Goal: Check status: Check status

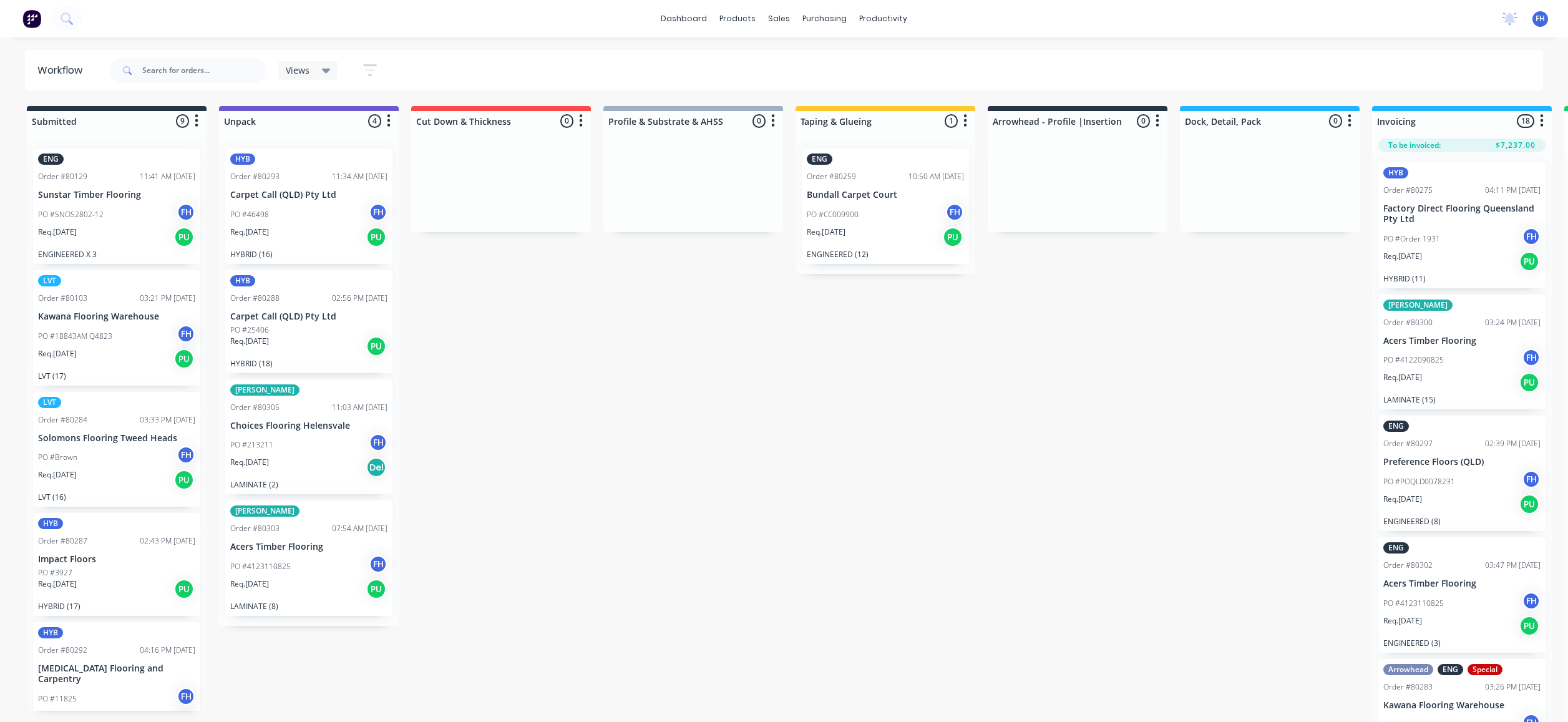
scroll to position [20, 577]
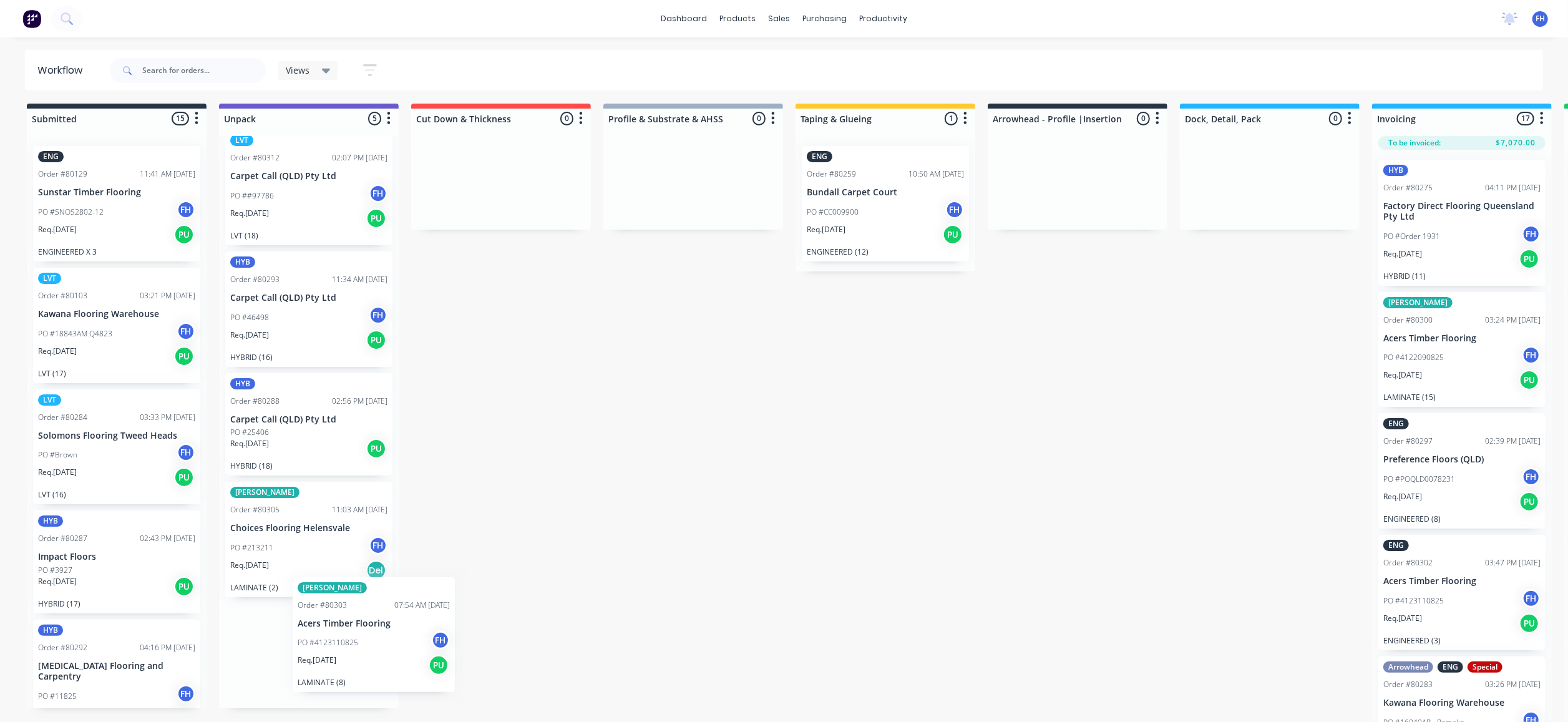
scroll to position [18, 0]
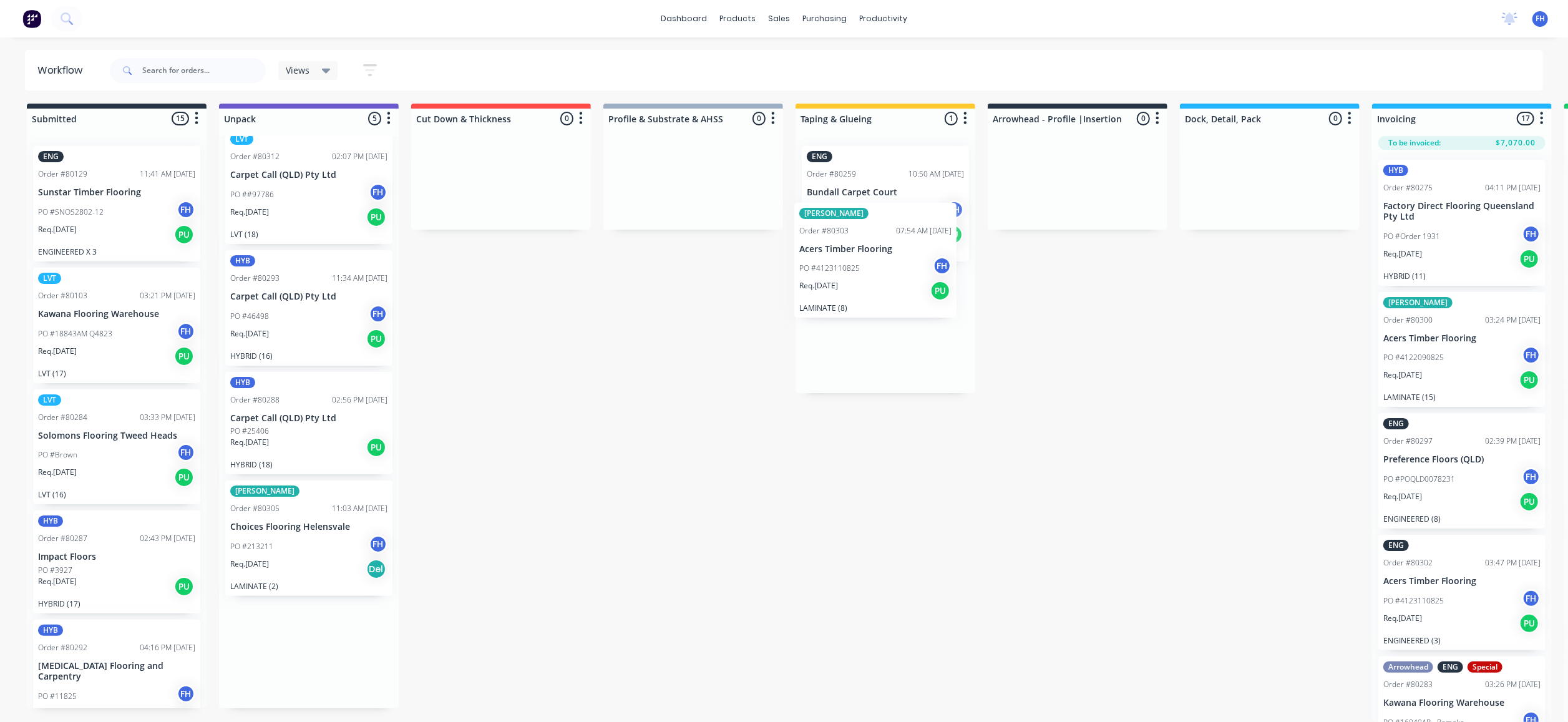
drag, startPoint x: 305, startPoint y: 665, endPoint x: 881, endPoint y: 260, distance: 704.1
click at [881, 260] on div "Submitted 15 Summaries Total order value Invoiced to date To be invoiced ENG Or…" at bounding box center [1122, 412] width 2262 height 618
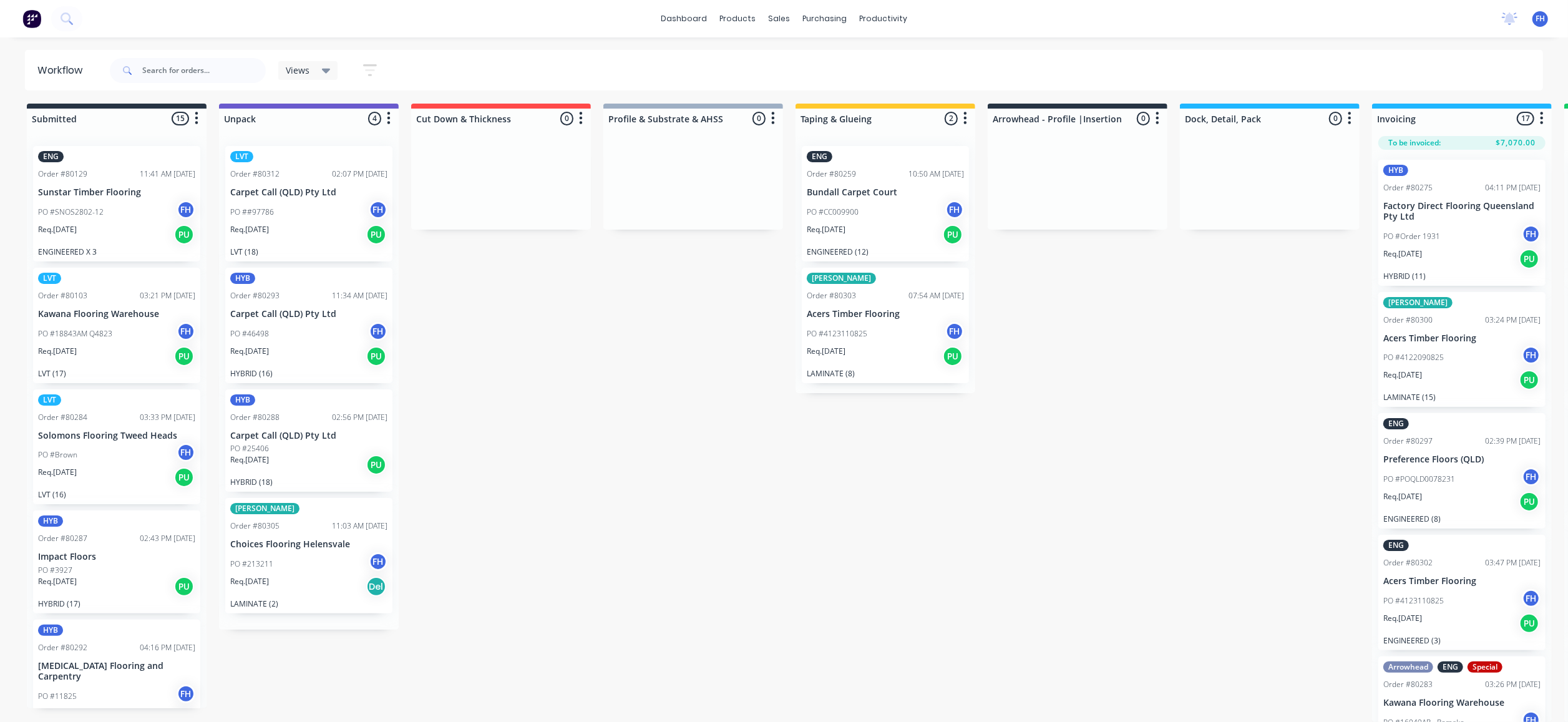
scroll to position [0, 0]
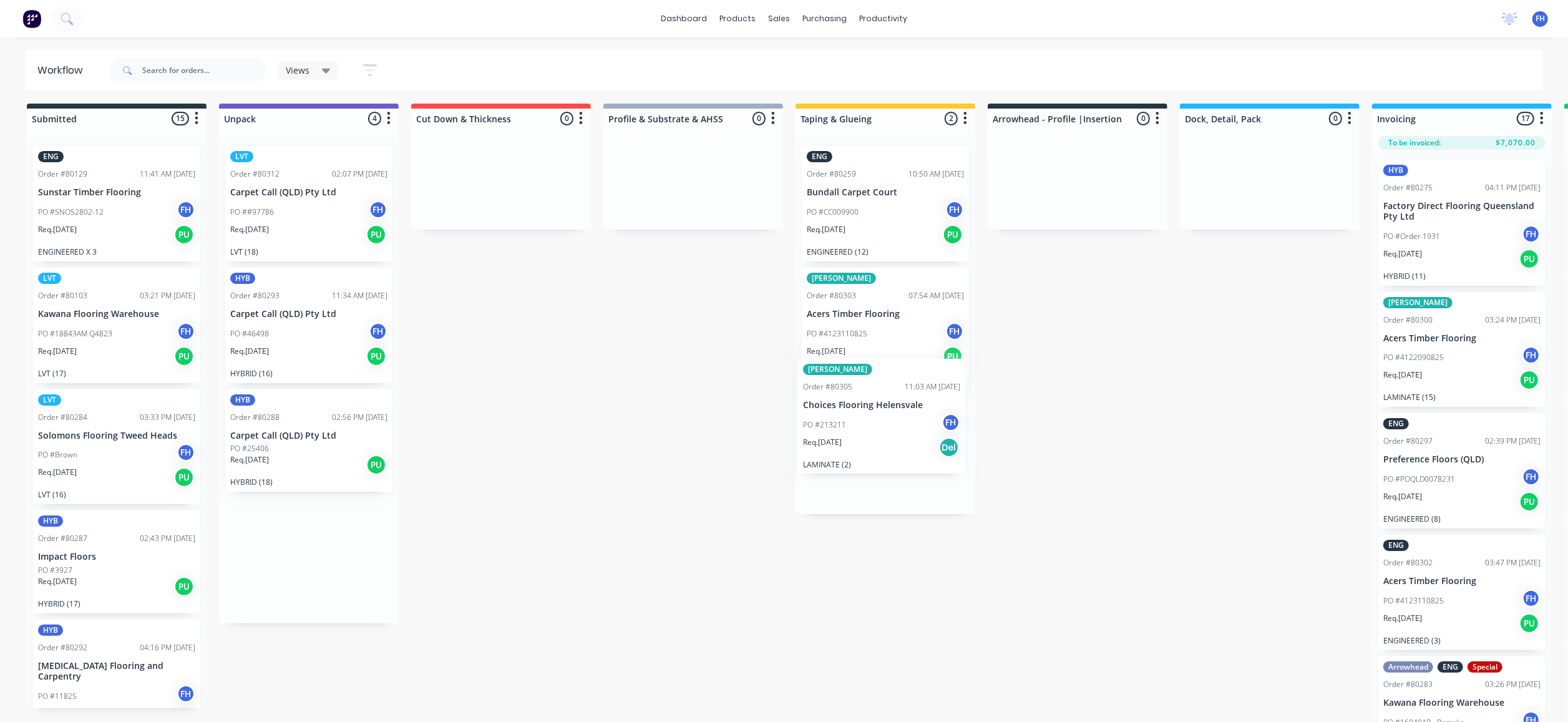
drag, startPoint x: 310, startPoint y: 545, endPoint x: 888, endPoint y: 422, distance: 590.9
click at [888, 422] on div "Submitted 15 Summaries Total order value Invoiced to date To be invoiced ENG Or…" at bounding box center [1122, 412] width 2262 height 618
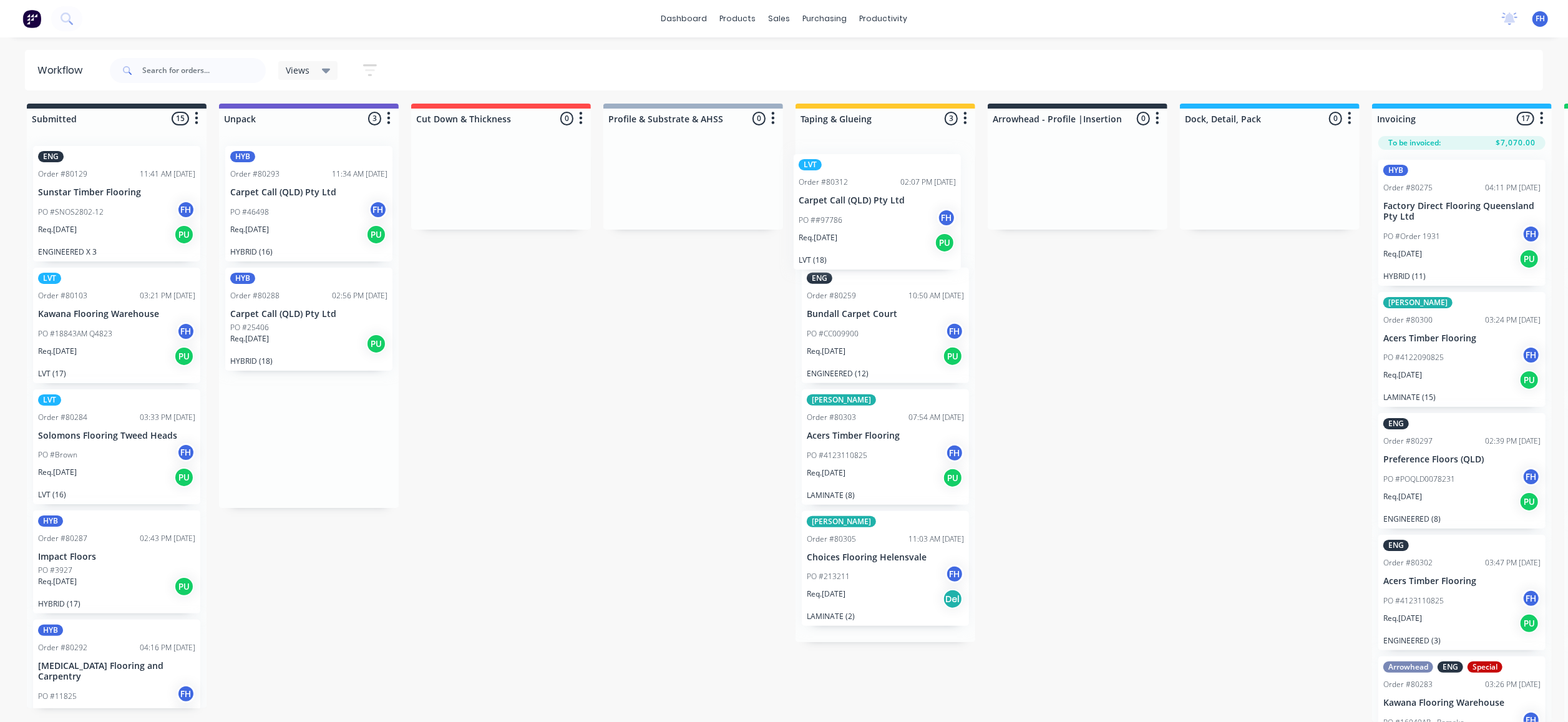
drag, startPoint x: 283, startPoint y: 214, endPoint x: 859, endPoint y: 238, distance: 576.5
click at [854, 242] on div "Submitted 15 Summaries Total order value Invoiced to date To be invoiced ENG Or…" at bounding box center [1122, 412] width 2262 height 618
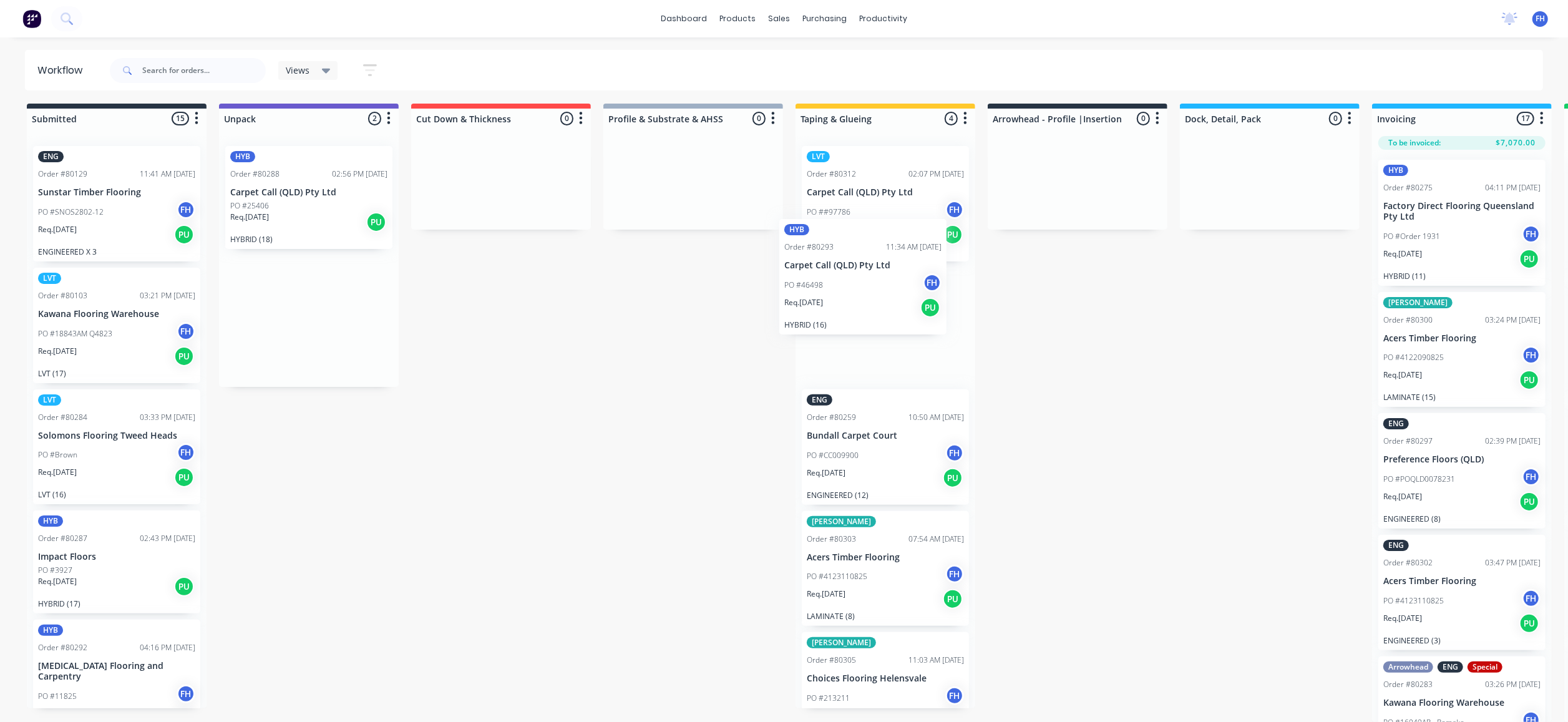
drag, startPoint x: 305, startPoint y: 208, endPoint x: 654, endPoint y: 289, distance: 358.3
click at [864, 298] on div "Submitted 15 Summaries Total order value Invoiced to date To be invoiced ENG Or…" at bounding box center [1122, 412] width 2262 height 618
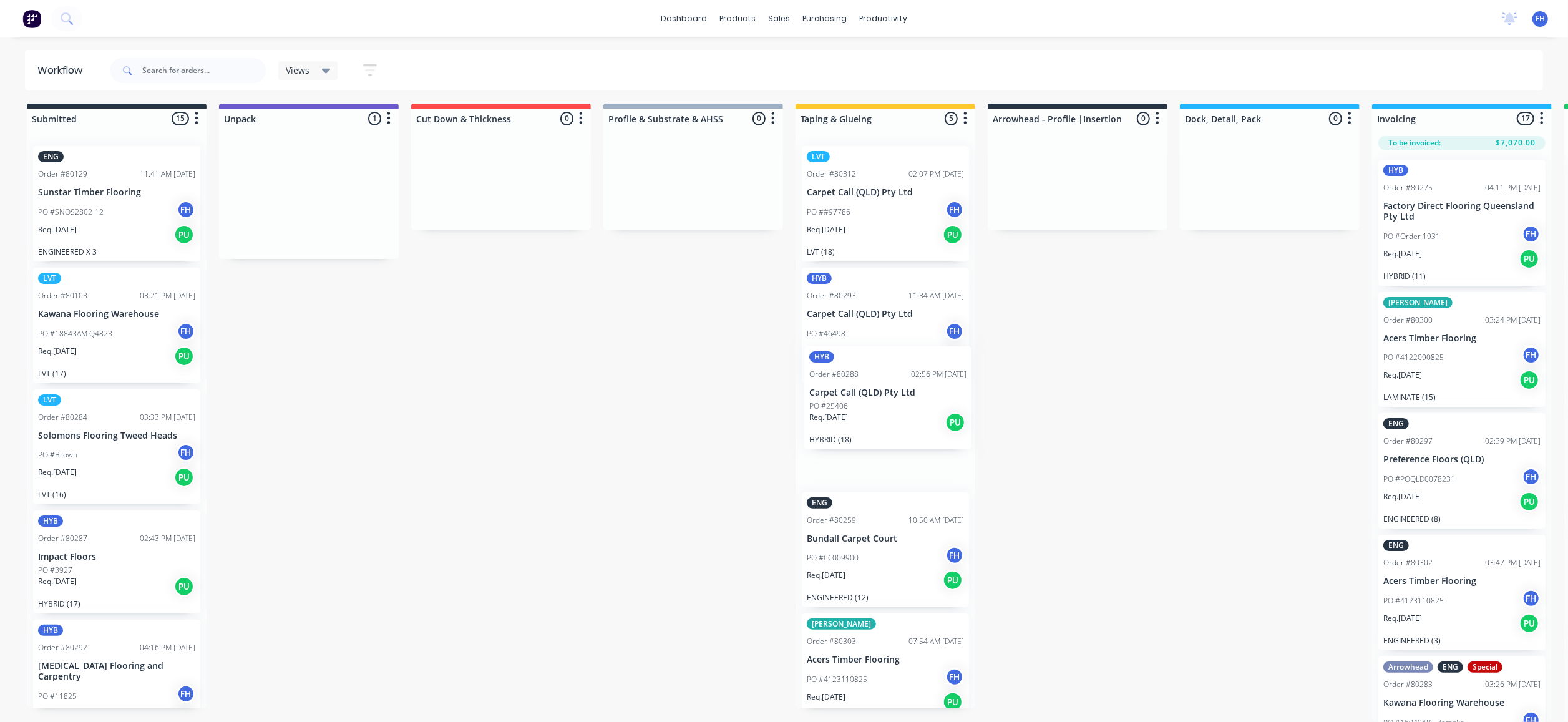
drag, startPoint x: 332, startPoint y: 206, endPoint x: 914, endPoint y: 423, distance: 621.1
click at [914, 430] on div "Submitted 15 Summaries Total order value Invoiced to date To be invoiced ENG Or…" at bounding box center [1122, 412] width 2262 height 618
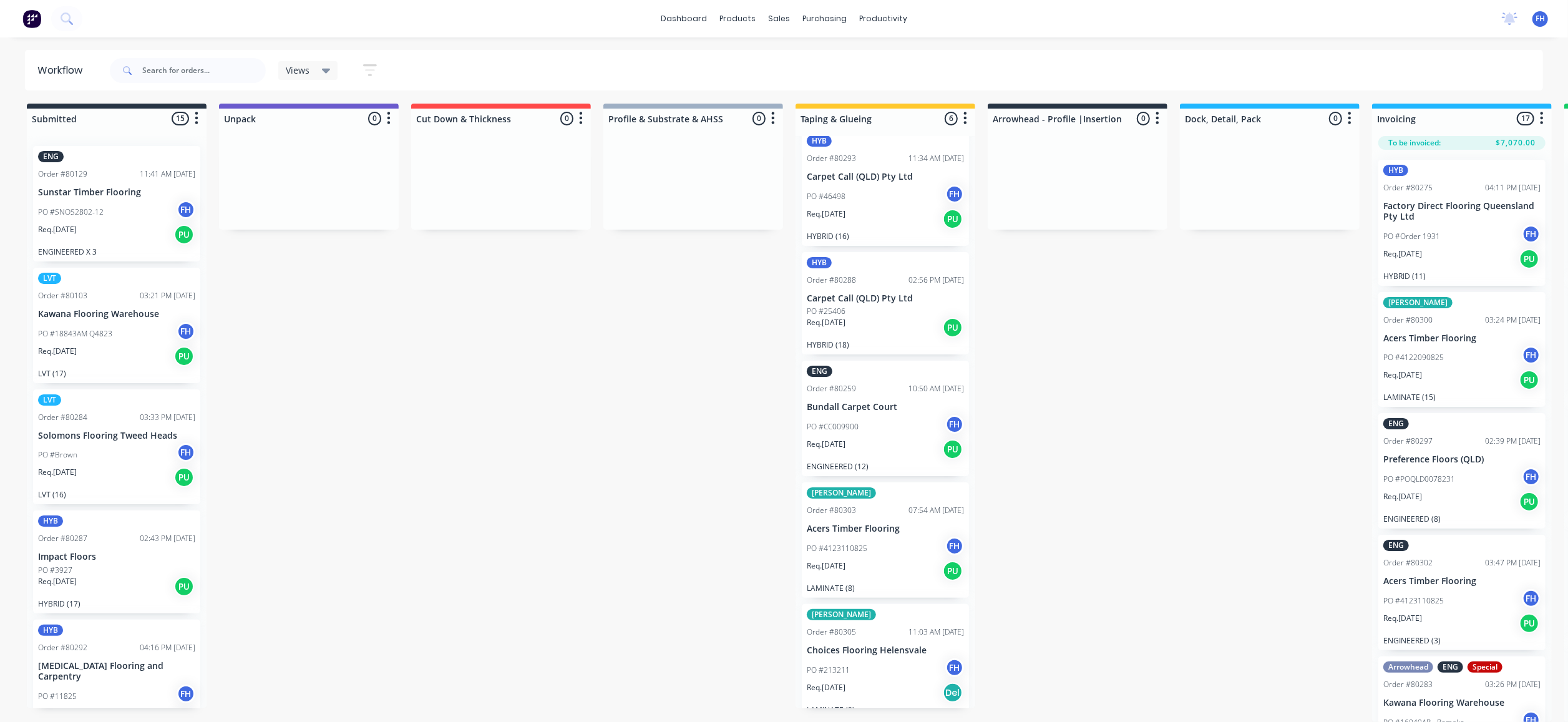
scroll to position [138, 0]
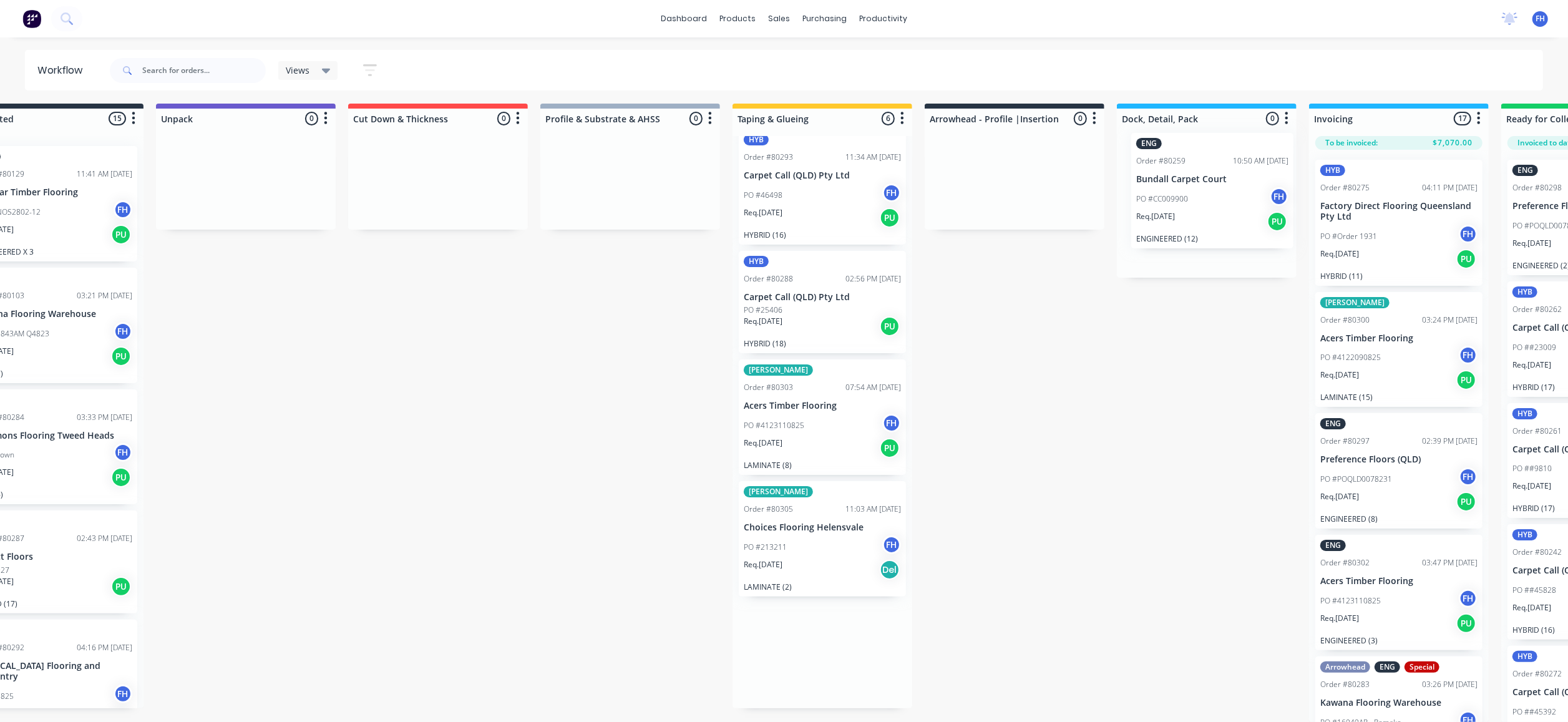
drag, startPoint x: 849, startPoint y: 416, endPoint x: 1158, endPoint y: 205, distance: 374.2
click at [1182, 209] on div "Submitted 15 Summaries Total order value Invoiced to date To be invoiced ENG Or…" at bounding box center [1059, 412] width 2262 height 618
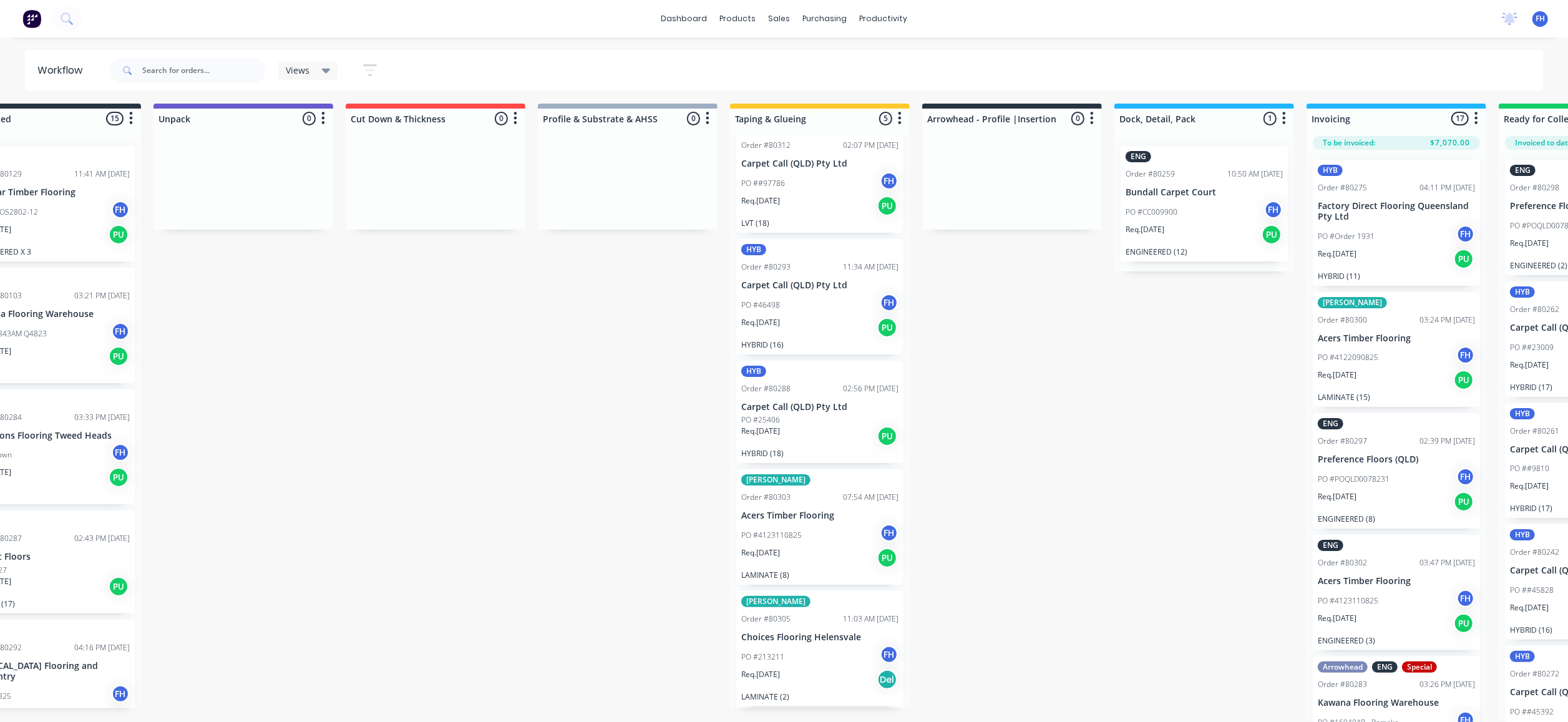
scroll to position [18, 0]
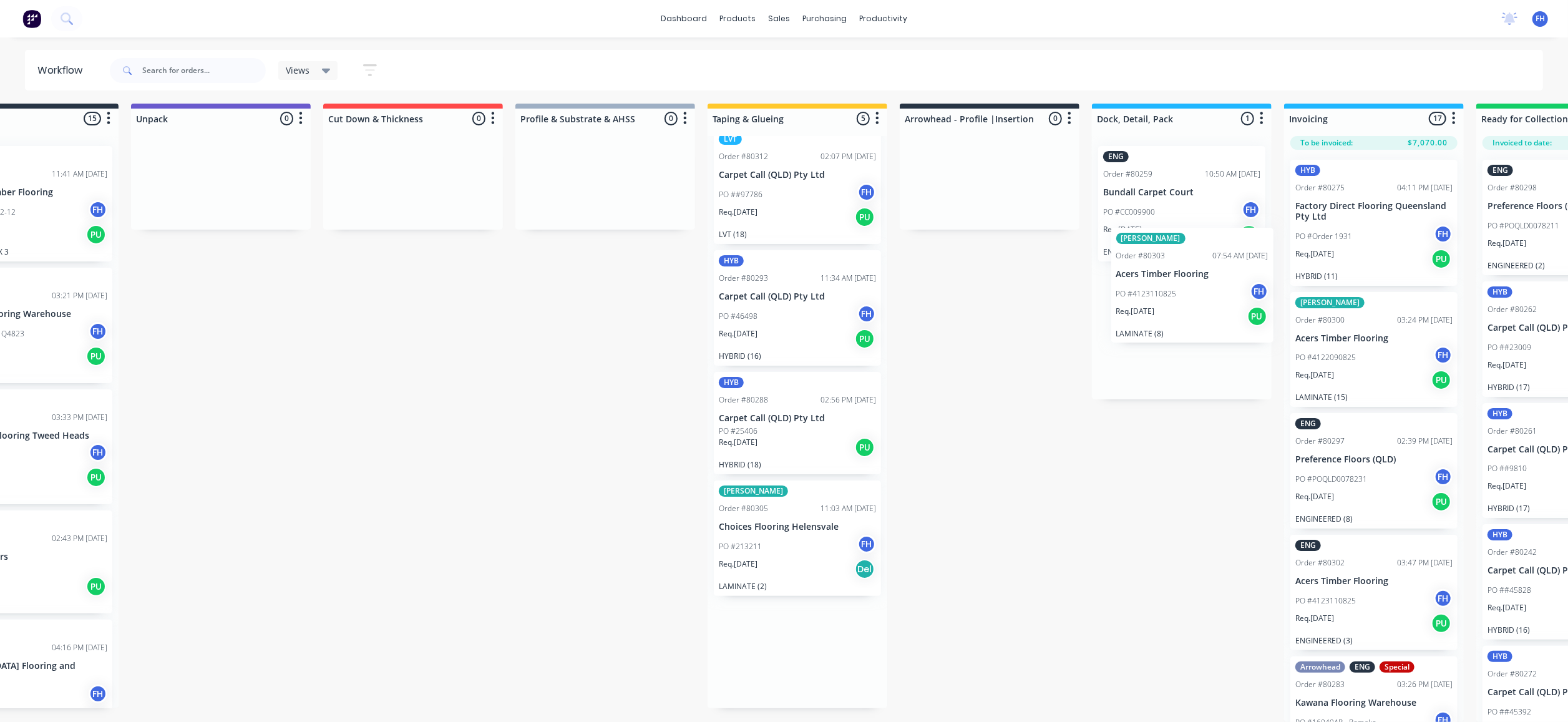
drag, startPoint x: 784, startPoint y: 530, endPoint x: 1160, endPoint y: 297, distance: 442.3
click at [1160, 297] on div "Submitted 15 Summaries Total order value Invoiced to date To be invoiced ENG Or…" at bounding box center [1034, 412] width 2262 height 618
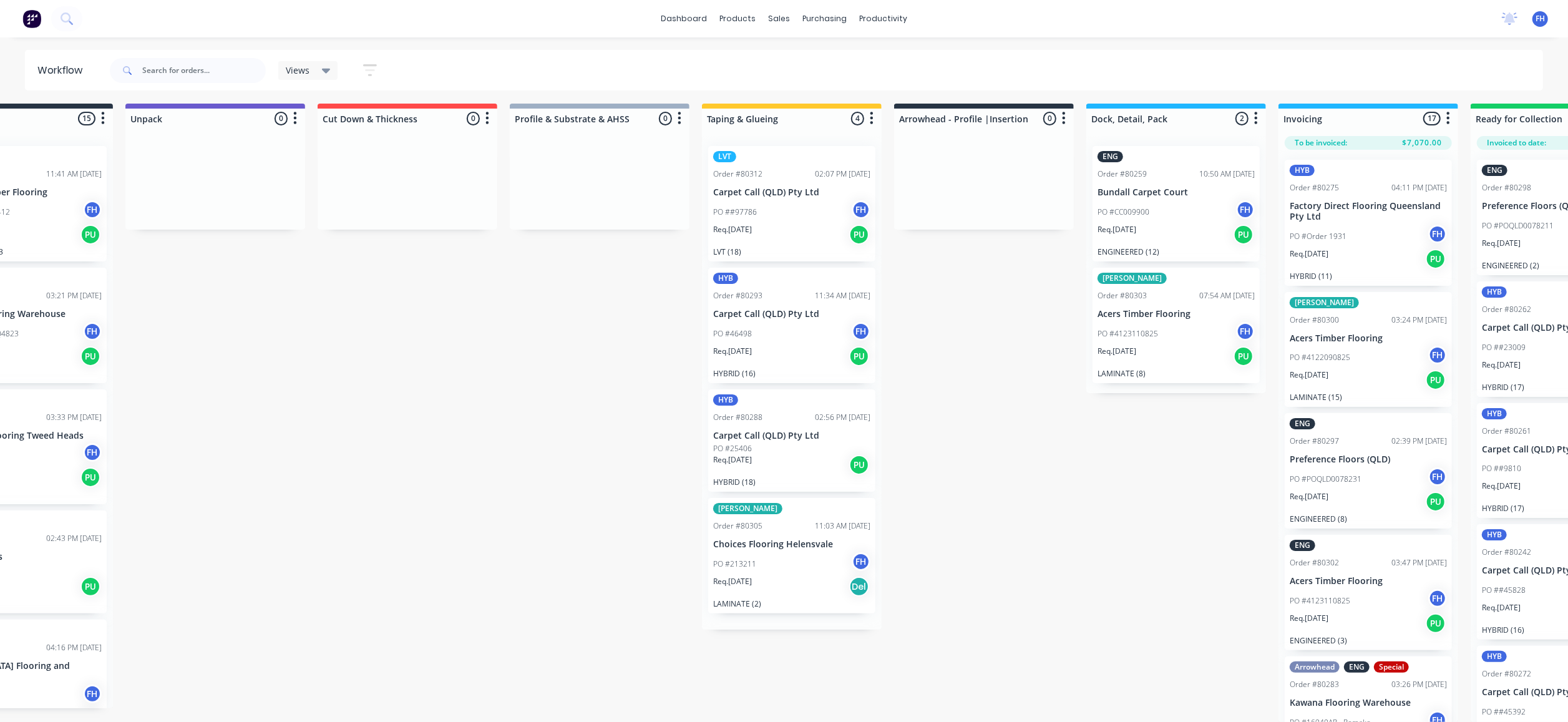
scroll to position [0, 0]
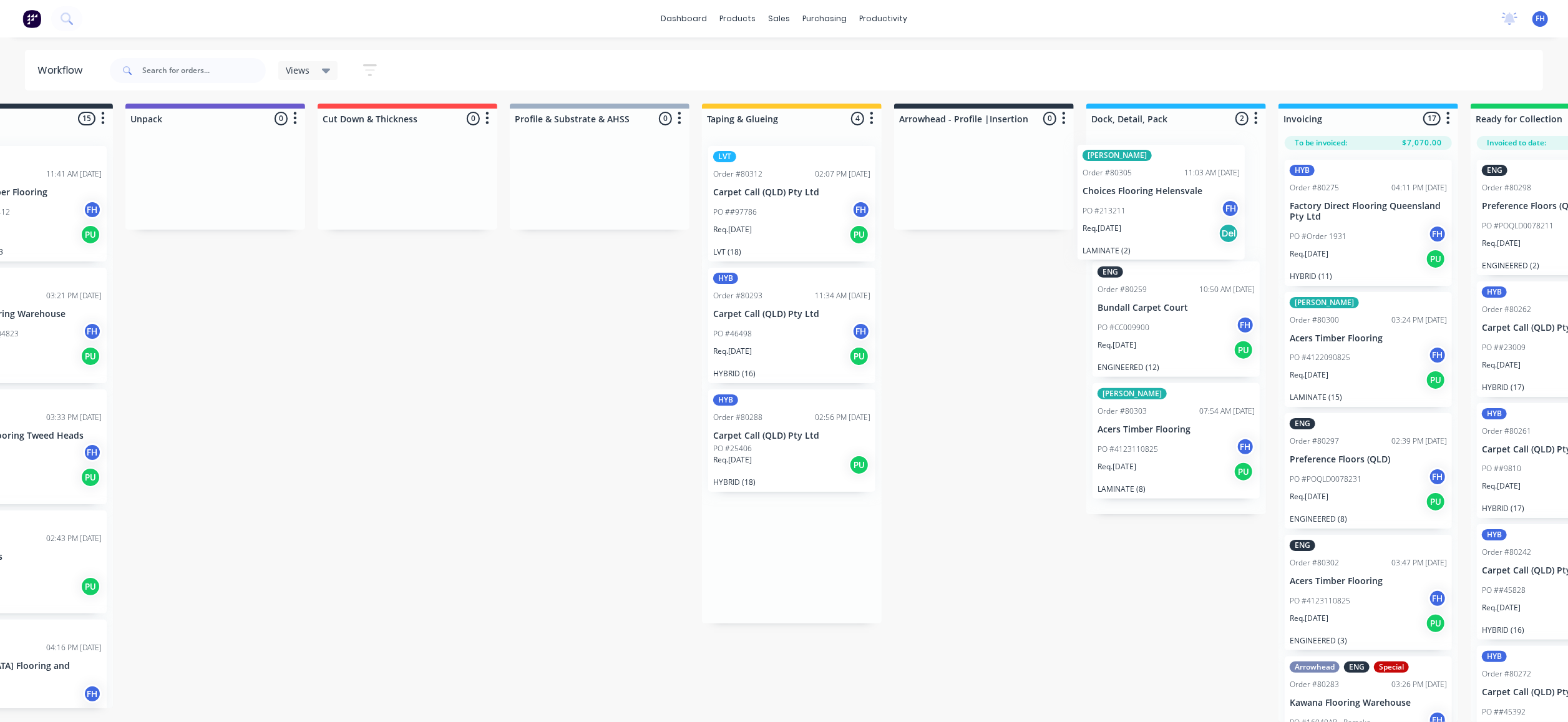
drag, startPoint x: 774, startPoint y: 552, endPoint x: 1149, endPoint y: 217, distance: 502.8
click at [1149, 217] on div "Submitted 15 Summaries Total order value Invoiced to date To be invoiced ENG Or…" at bounding box center [1028, 412] width 2262 height 618
click at [144, 14] on div "dashboard products sales purchasing productivity dashboard products Product Cat…" at bounding box center [784, 18] width 1568 height 37
click at [64, 16] on icon at bounding box center [66, 18] width 12 height 12
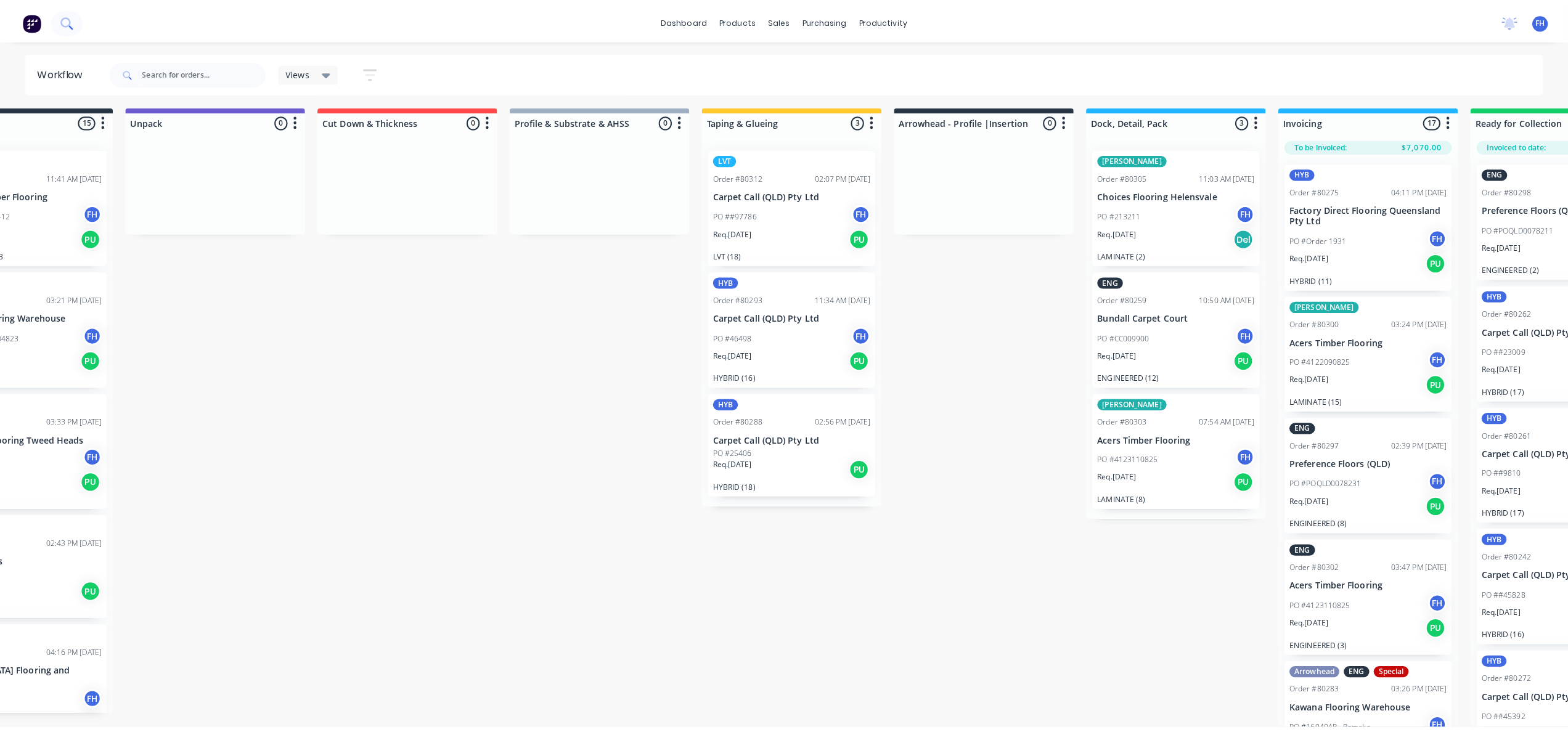
scroll to position [3, 93]
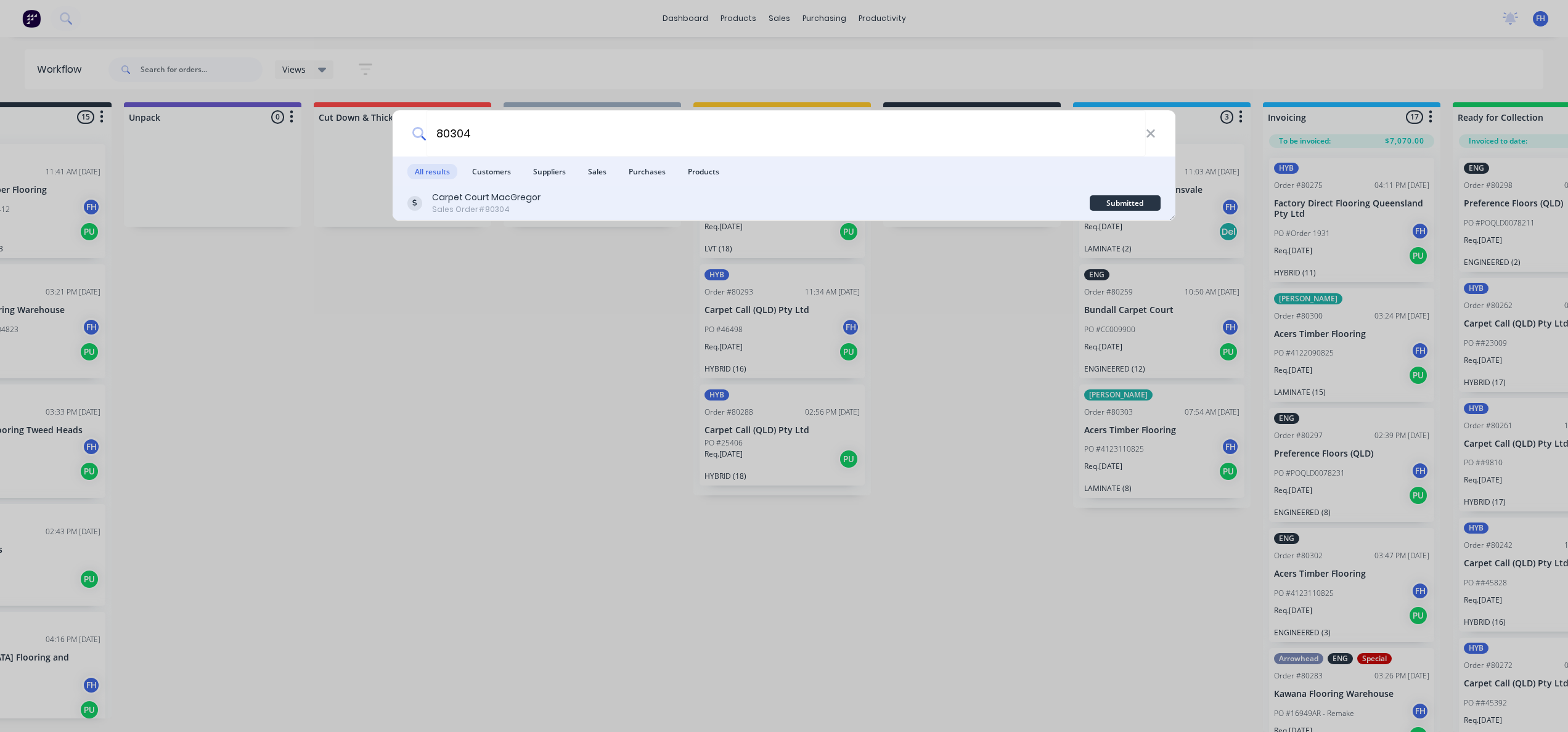
type input "80304"
click at [475, 202] on div "Carpet Court MacGregor Sales Order #80304" at bounding box center [486, 203] width 109 height 24
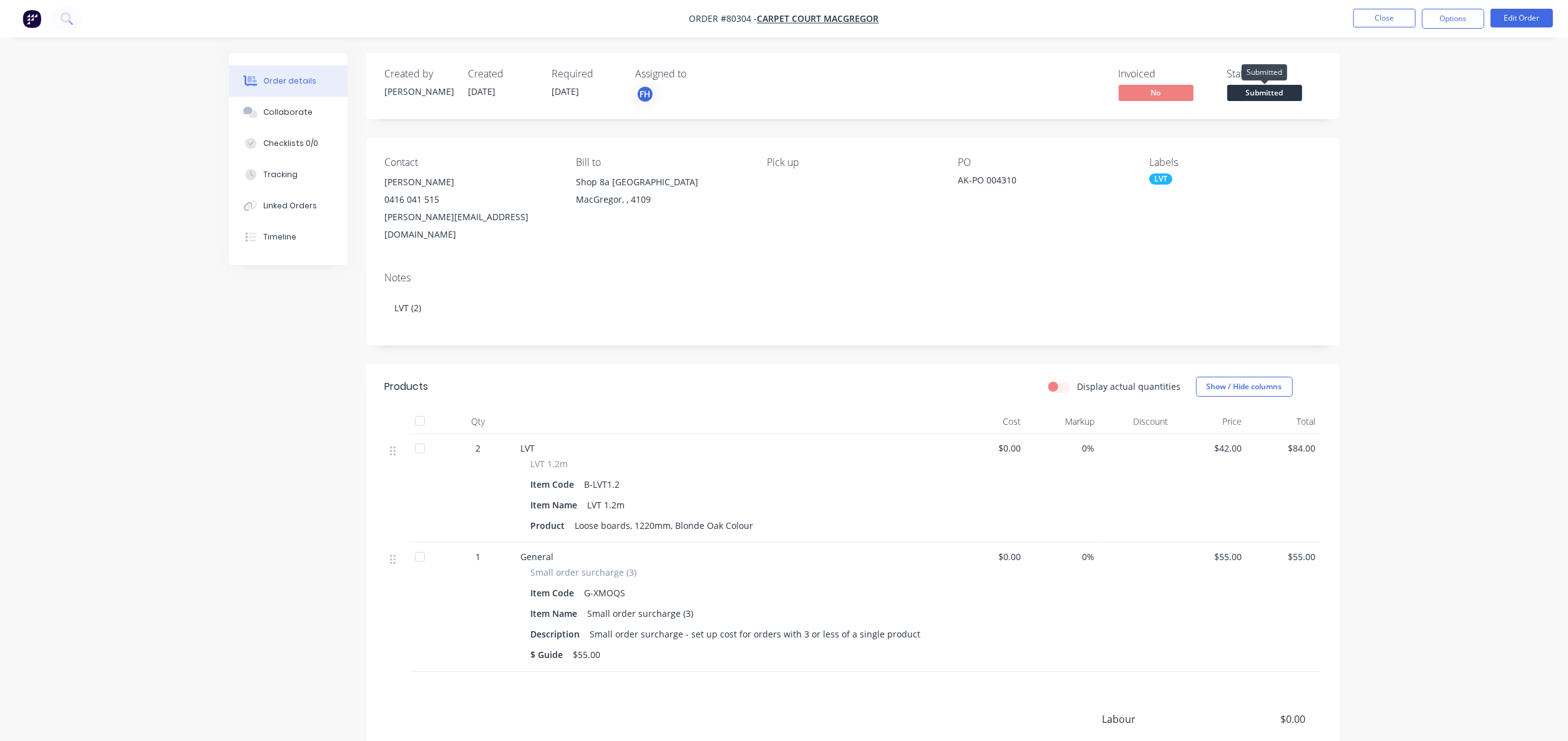
click at [1246, 91] on span "Submitted" at bounding box center [1264, 92] width 75 height 16
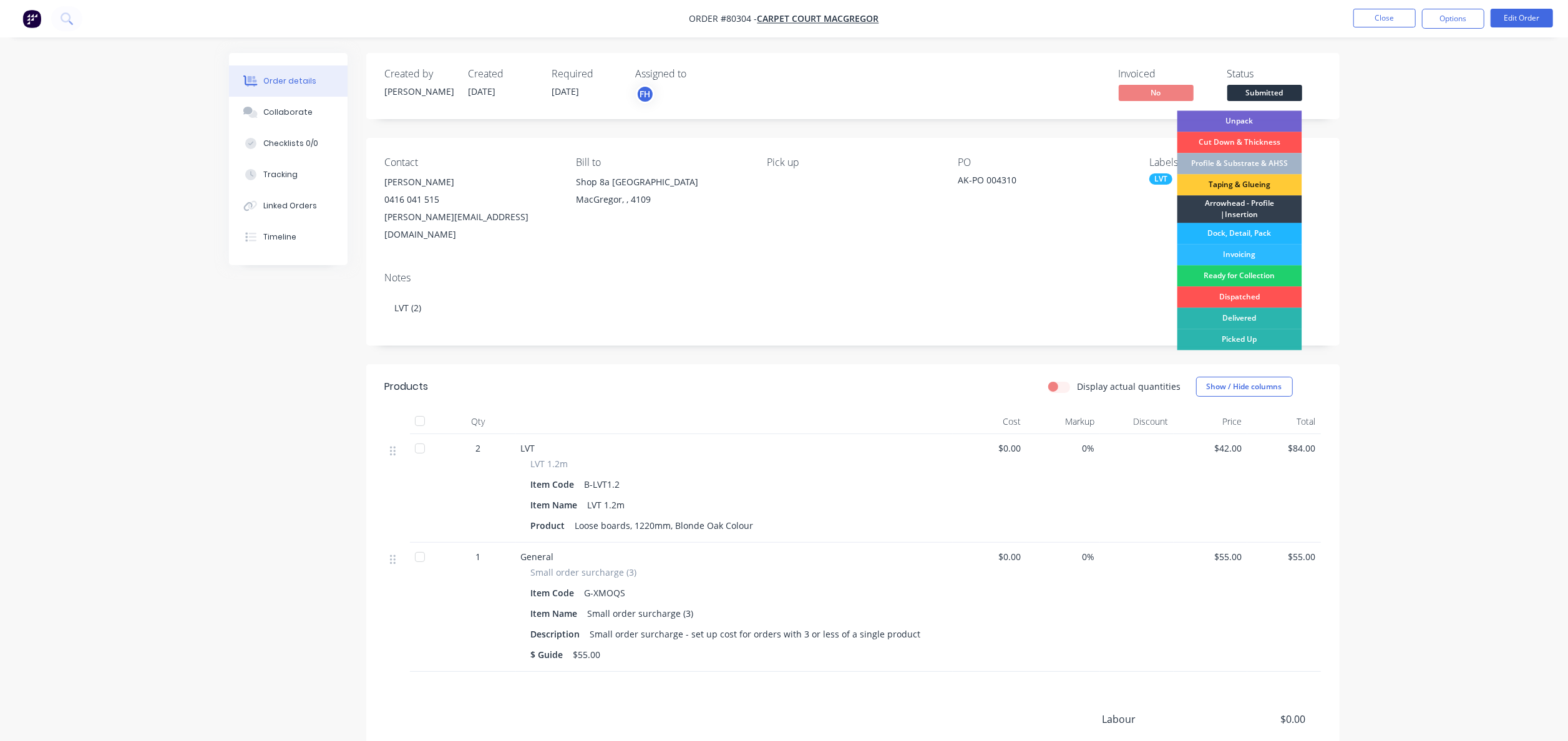
click at [1239, 232] on div "Dock, Detail, Pack" at bounding box center [1240, 233] width 125 height 21
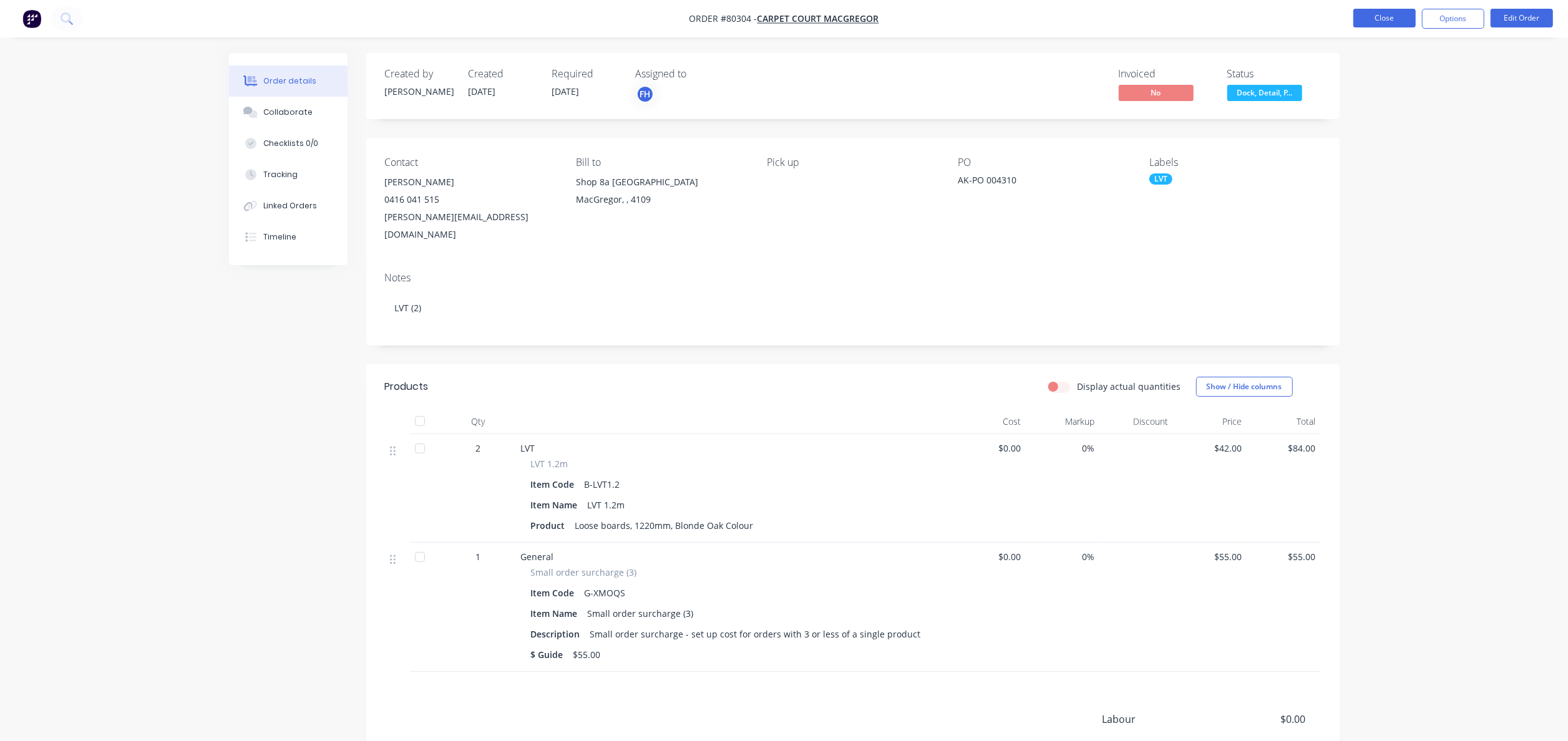
click at [1385, 18] on button "Close" at bounding box center [1384, 18] width 62 height 19
